Goal: Task Accomplishment & Management: Manage account settings

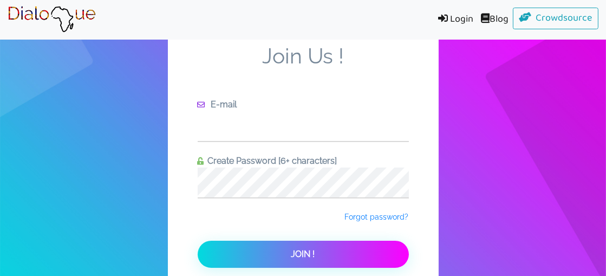
click at [308, 123] on input "text" at bounding box center [303, 126] width 211 height 30
type input "[EMAIL_ADDRESS][DOMAIN_NAME]"
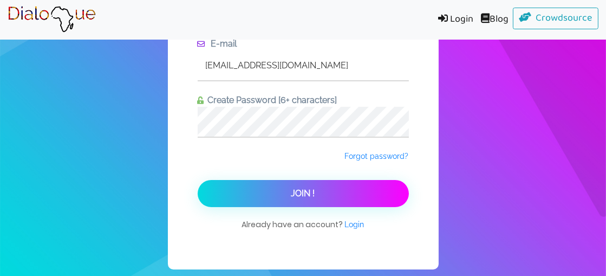
scroll to position [62, 0]
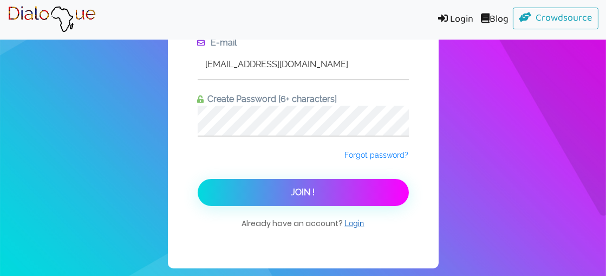
click at [354, 226] on span "Login" at bounding box center [354, 223] width 19 height 9
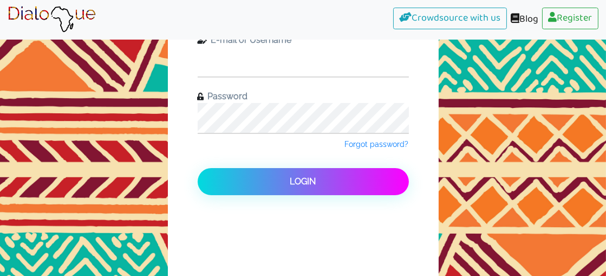
click at [328, 56] on input "text" at bounding box center [303, 62] width 211 height 30
type input "[EMAIL_ADDRESS][DOMAIN_NAME]"
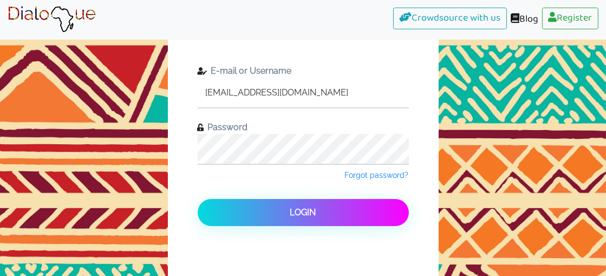
scroll to position [60, 0]
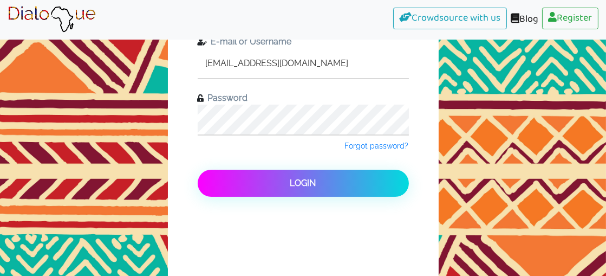
click at [286, 178] on button "Login" at bounding box center [303, 183] width 211 height 27
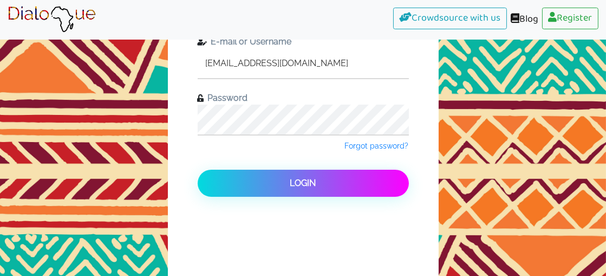
click at [356, 63] on input "[EMAIL_ADDRESS][DOMAIN_NAME]" at bounding box center [303, 63] width 211 height 30
click at [329, 58] on input "text" at bounding box center [303, 63] width 211 height 30
type input "[EMAIL_ADDRESS][DOMAIN_NAME]"
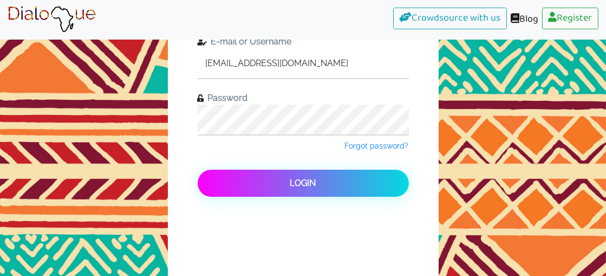
click at [300, 176] on button "Login" at bounding box center [303, 183] width 211 height 27
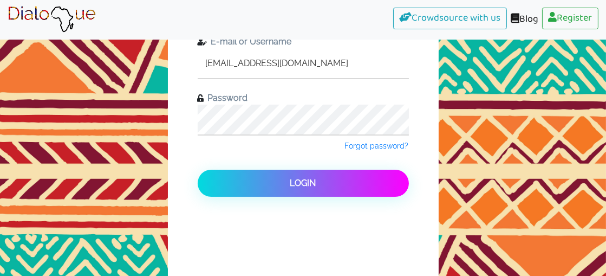
click at [325, 60] on input "[EMAIL_ADDRESS][DOMAIN_NAME]" at bounding box center [303, 63] width 211 height 30
click at [313, 63] on input "text" at bounding box center [303, 63] width 211 height 30
type input "[EMAIL_ADDRESS][DOMAIN_NAME]"
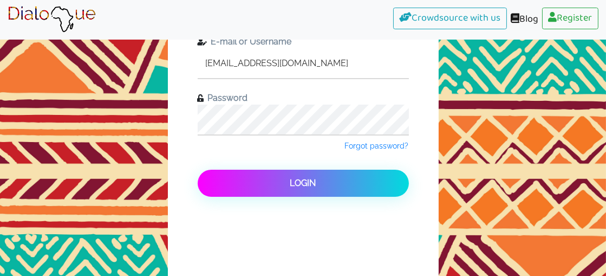
click at [340, 180] on button "Login" at bounding box center [303, 183] width 211 height 27
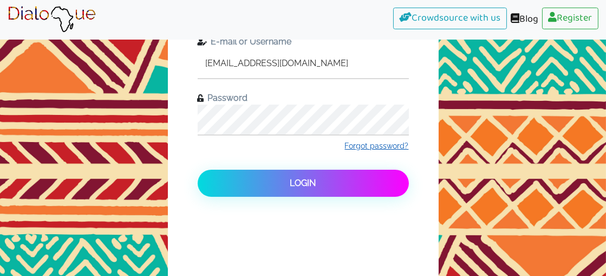
click at [383, 145] on span "Forgot password?" at bounding box center [377, 145] width 64 height 9
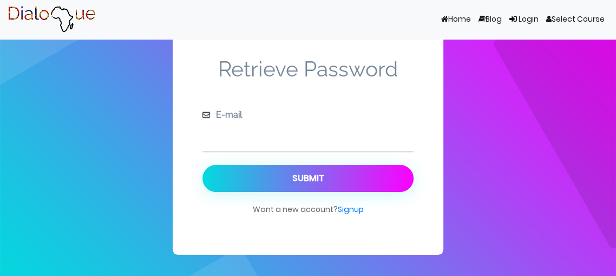
click at [307, 132] on input "text" at bounding box center [308, 136] width 211 height 30
type input "[EMAIL_ADDRESS][DOMAIN_NAME]"
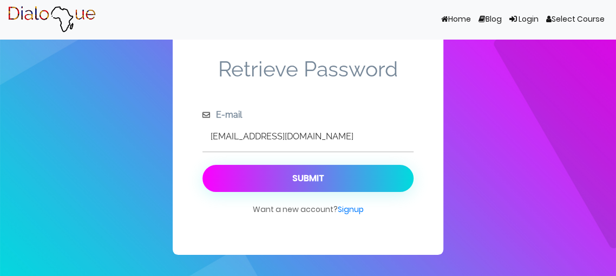
click at [331, 174] on button "Submit" at bounding box center [308, 178] width 211 height 27
